Goal: Information Seeking & Learning: Learn about a topic

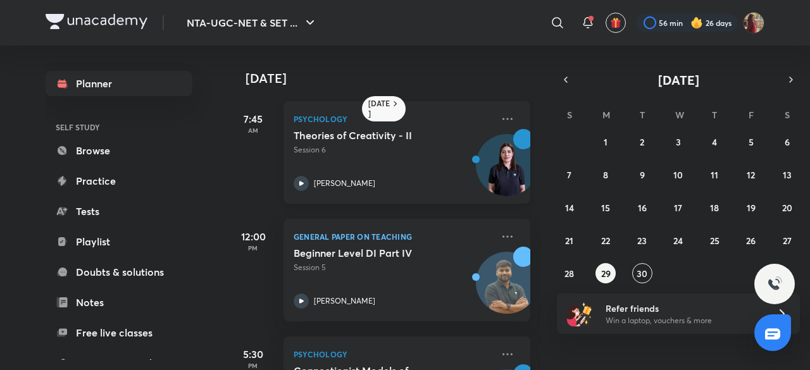
click at [303, 180] on icon at bounding box center [301, 183] width 15 height 15
click at [644, 272] on abbr "30" at bounding box center [642, 274] width 11 height 12
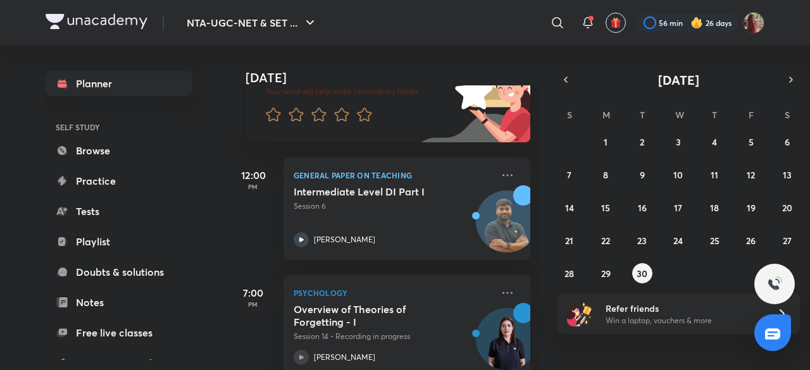
scroll to position [146, 0]
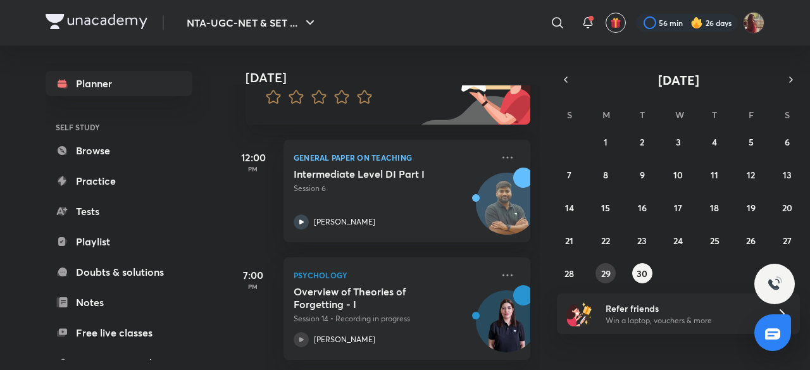
click at [608, 273] on abbr "29" at bounding box center [605, 274] width 9 height 12
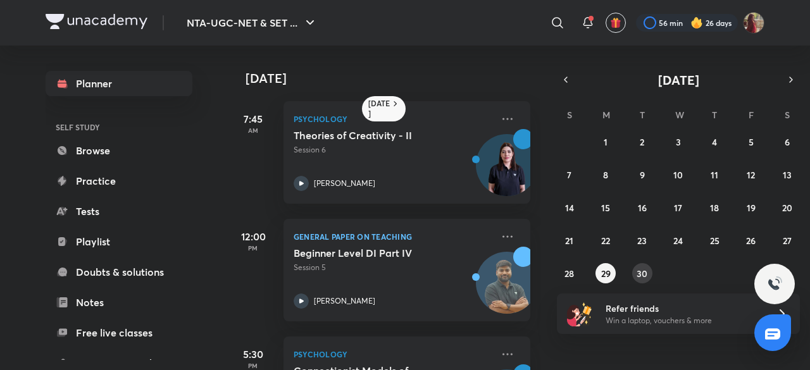
click at [646, 268] on abbr "30" at bounding box center [642, 274] width 11 height 12
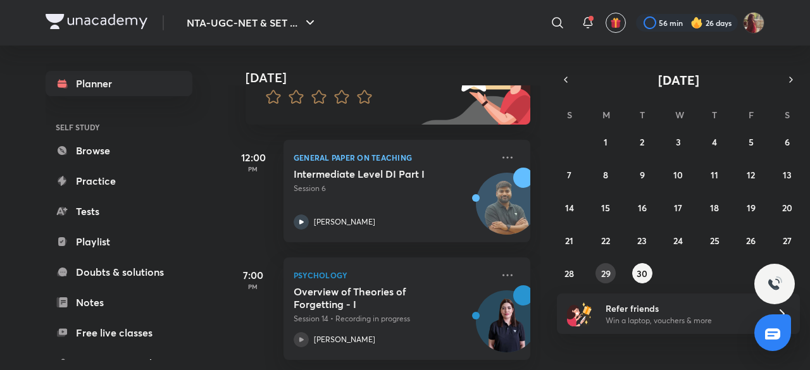
click at [606, 280] on button "29" at bounding box center [606, 273] width 20 height 20
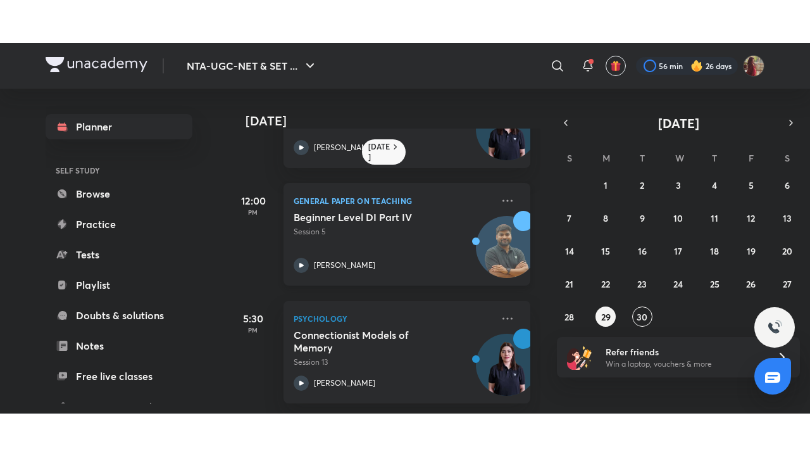
scroll to position [0, 0]
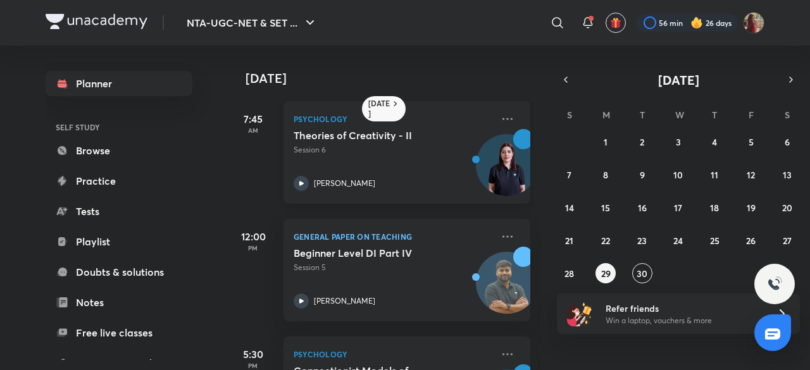
click at [303, 183] on icon at bounding box center [301, 183] width 4 height 4
click at [793, 236] on button "27" at bounding box center [787, 240] width 20 height 20
click at [299, 184] on icon at bounding box center [301, 183] width 15 height 15
